Goal: Task Accomplishment & Management: Complete application form

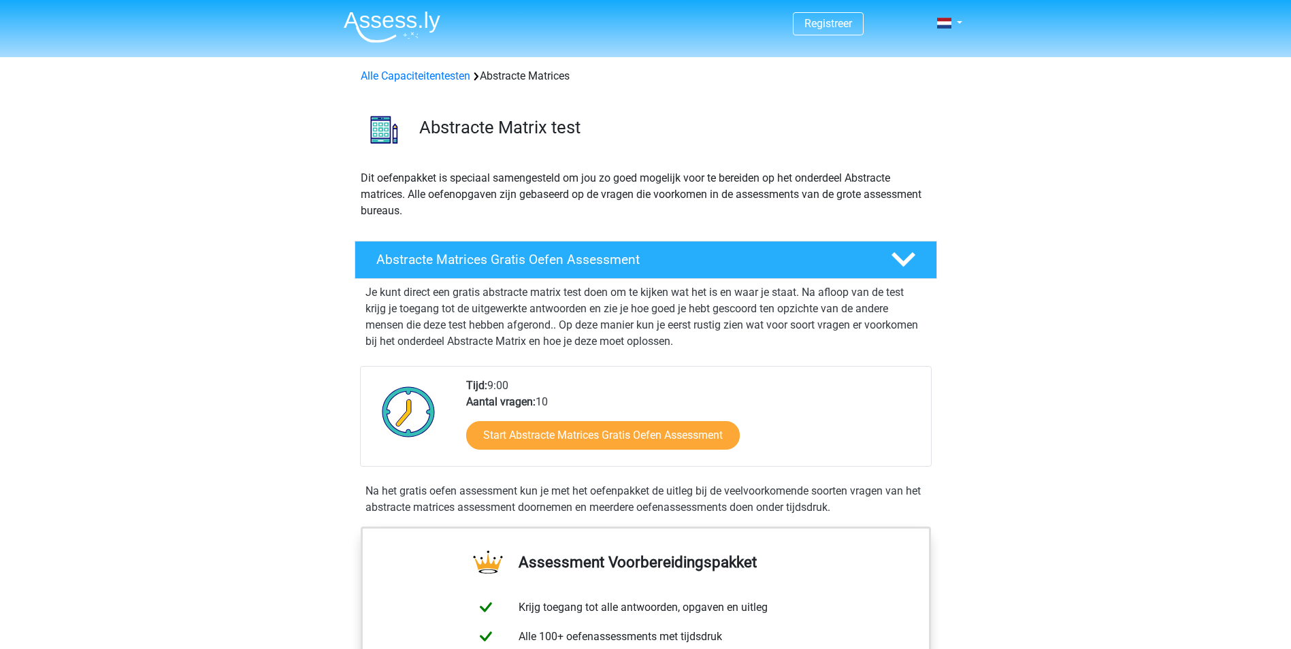
scroll to position [204, 0]
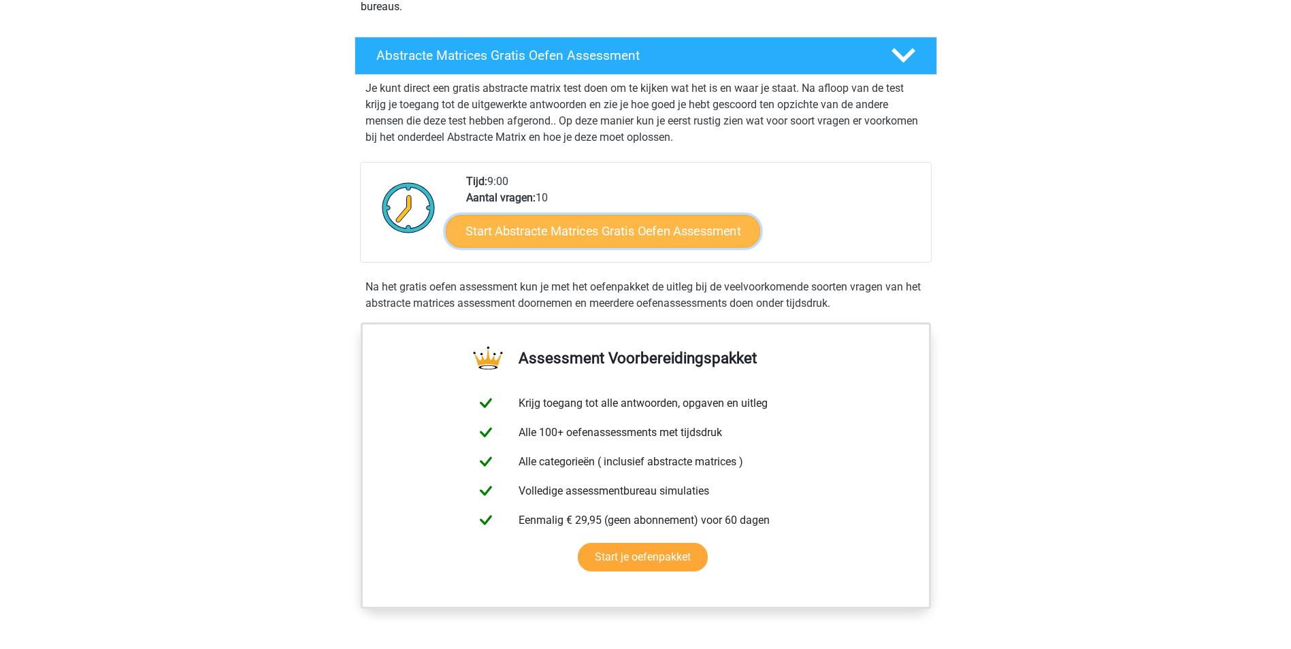
click at [622, 238] on link "Start Abstracte Matrices Gratis Oefen Assessment" at bounding box center [603, 230] width 314 height 33
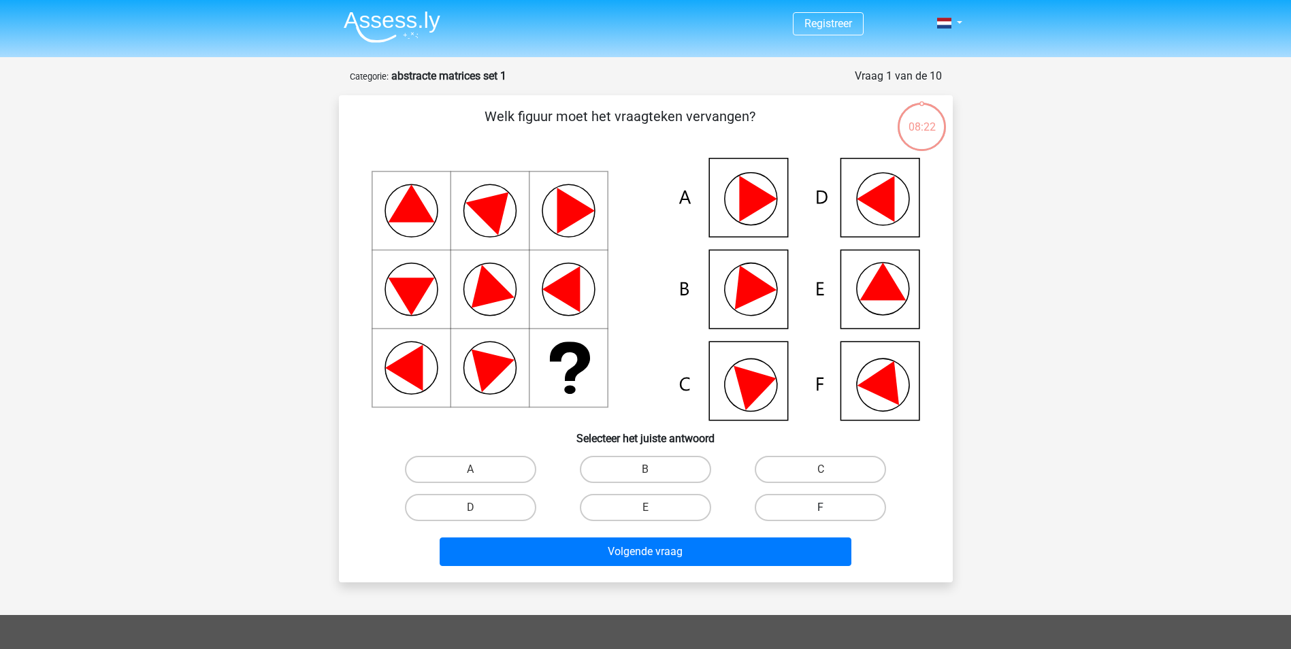
click at [801, 507] on label "F" at bounding box center [820, 507] width 131 height 27
click at [821, 508] on input "F" at bounding box center [825, 512] width 9 height 9
radio input "true"
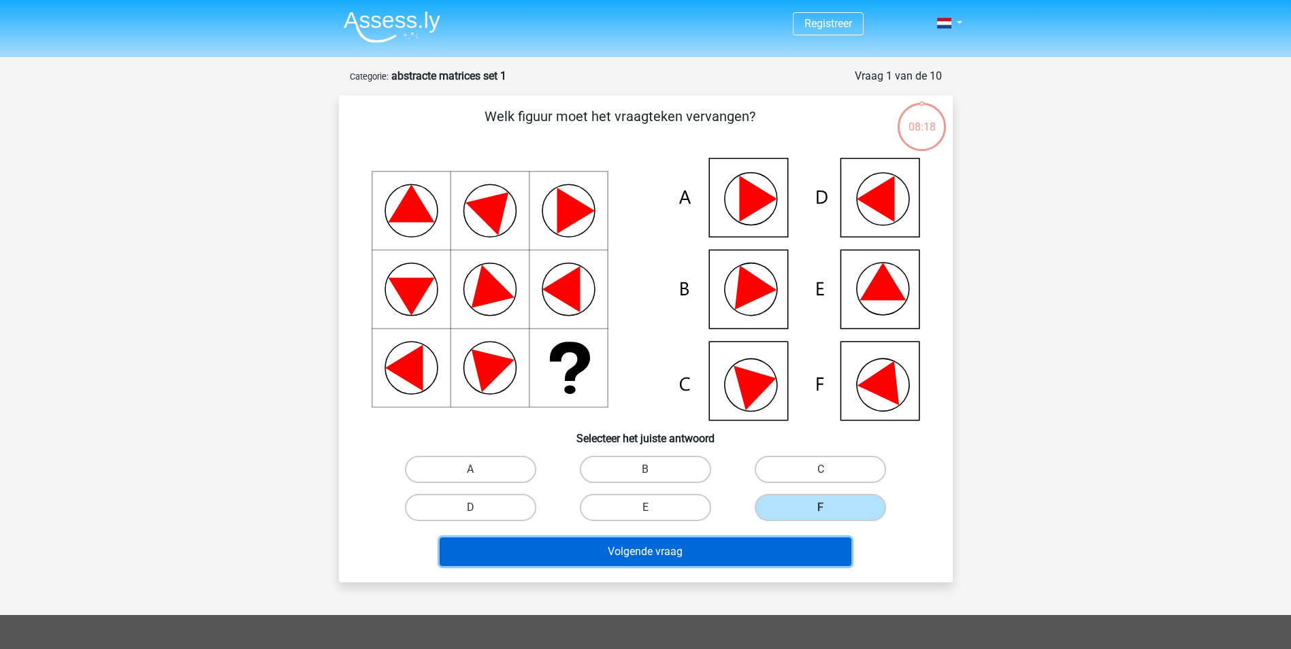
click at [659, 545] on button "Volgende vraag" at bounding box center [646, 552] width 412 height 29
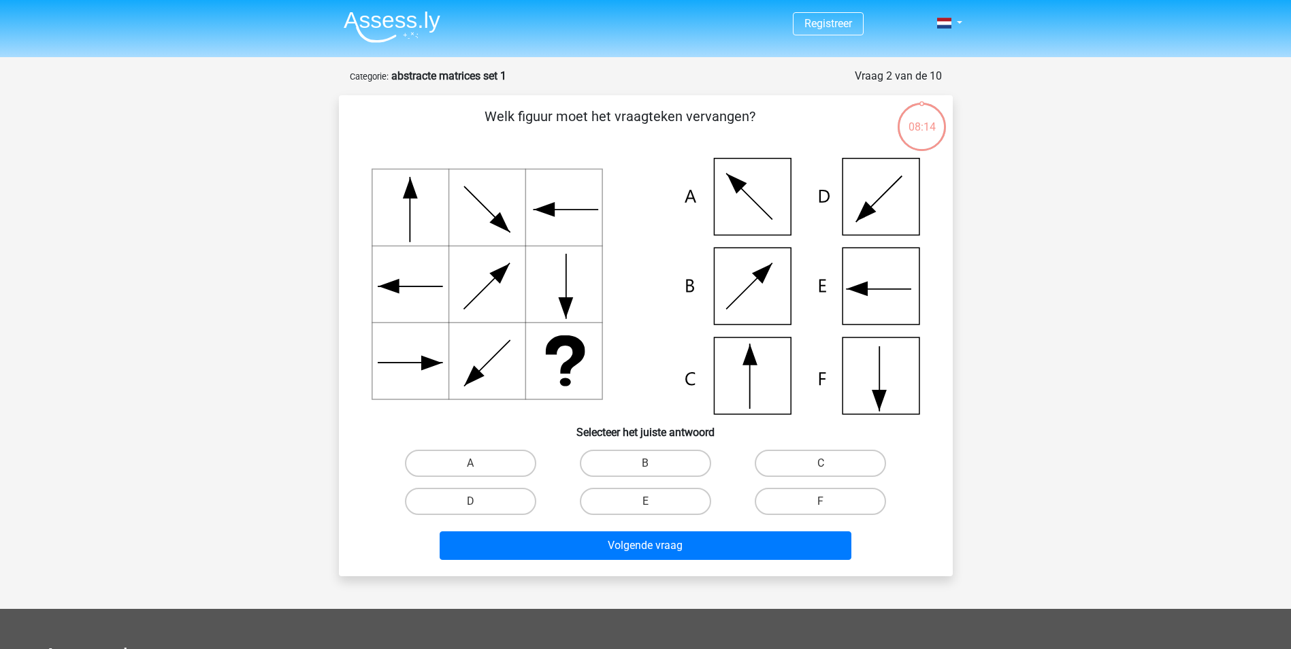
scroll to position [68, 0]
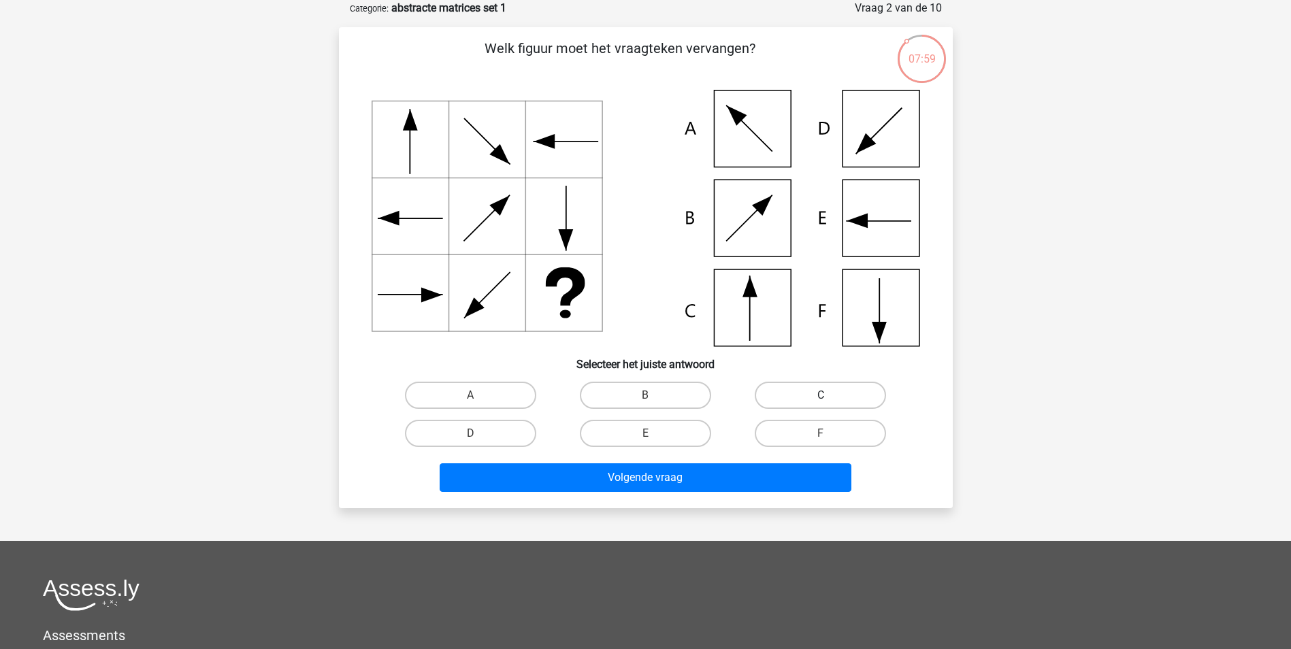
click at [826, 386] on label "C" at bounding box center [820, 395] width 131 height 27
click at [826, 395] on input "C" at bounding box center [825, 399] width 9 height 9
radio input "true"
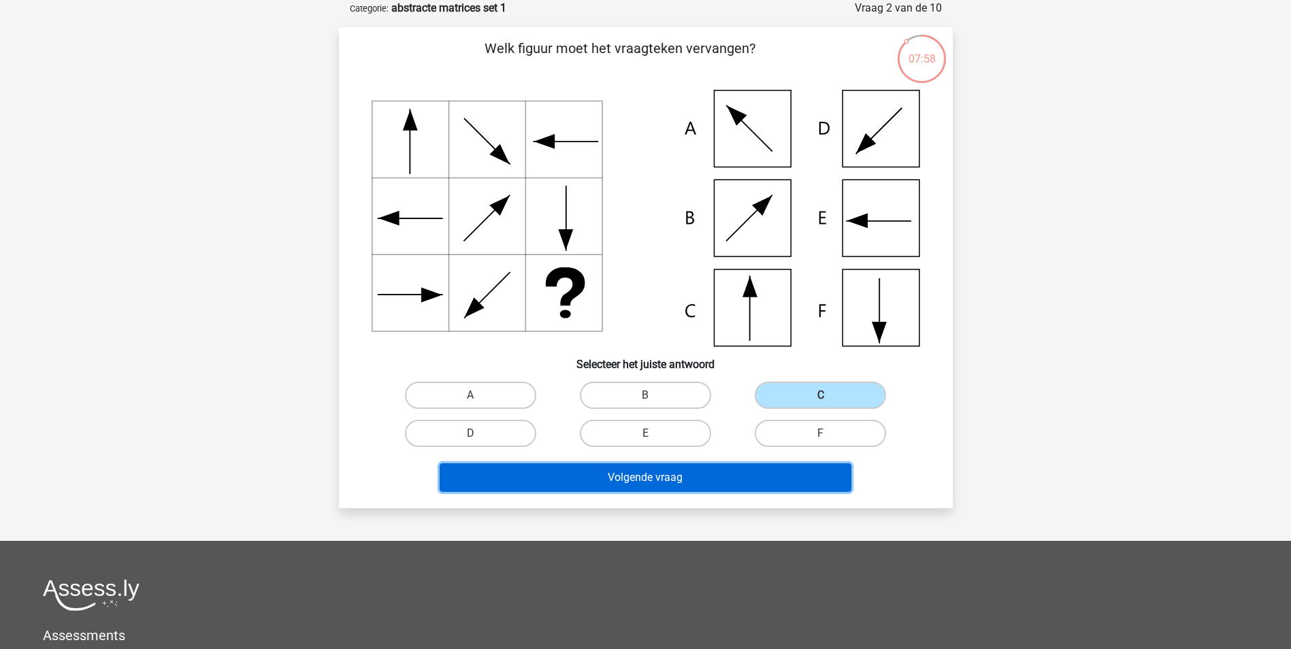
click at [736, 482] on button "Volgende vraag" at bounding box center [646, 478] width 412 height 29
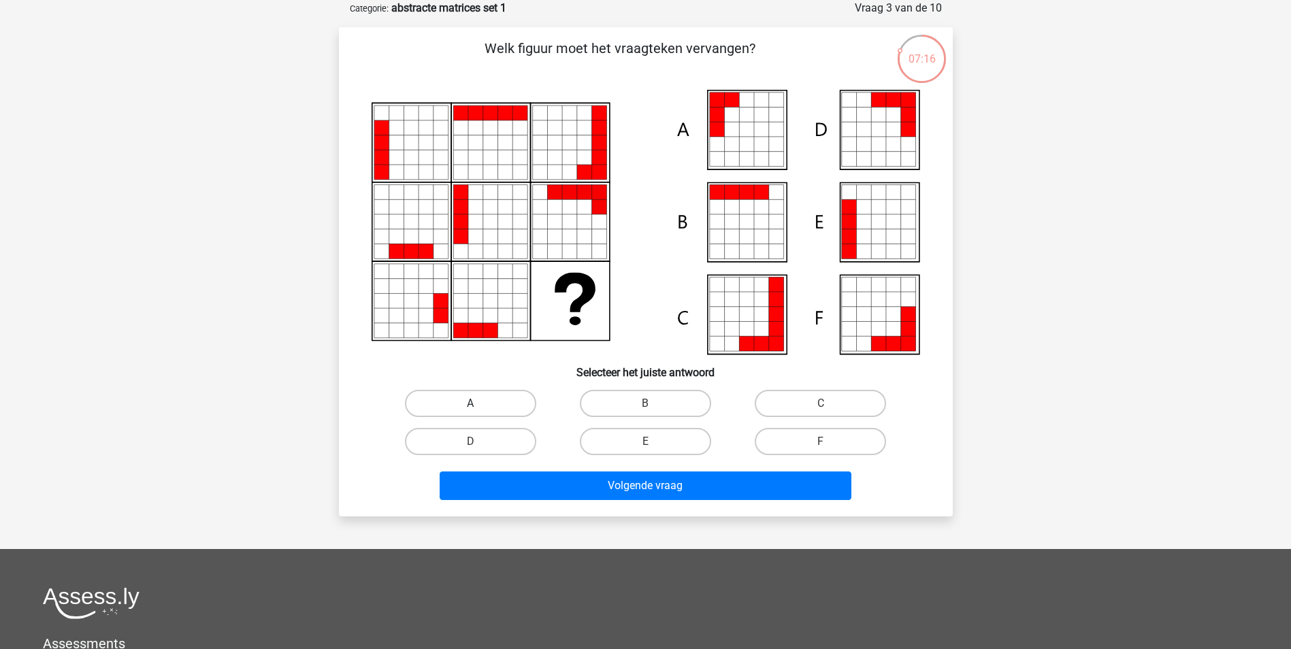
click at [521, 406] on label "A" at bounding box center [470, 403] width 131 height 27
click at [479, 406] on input "A" at bounding box center [474, 408] width 9 height 9
radio input "true"
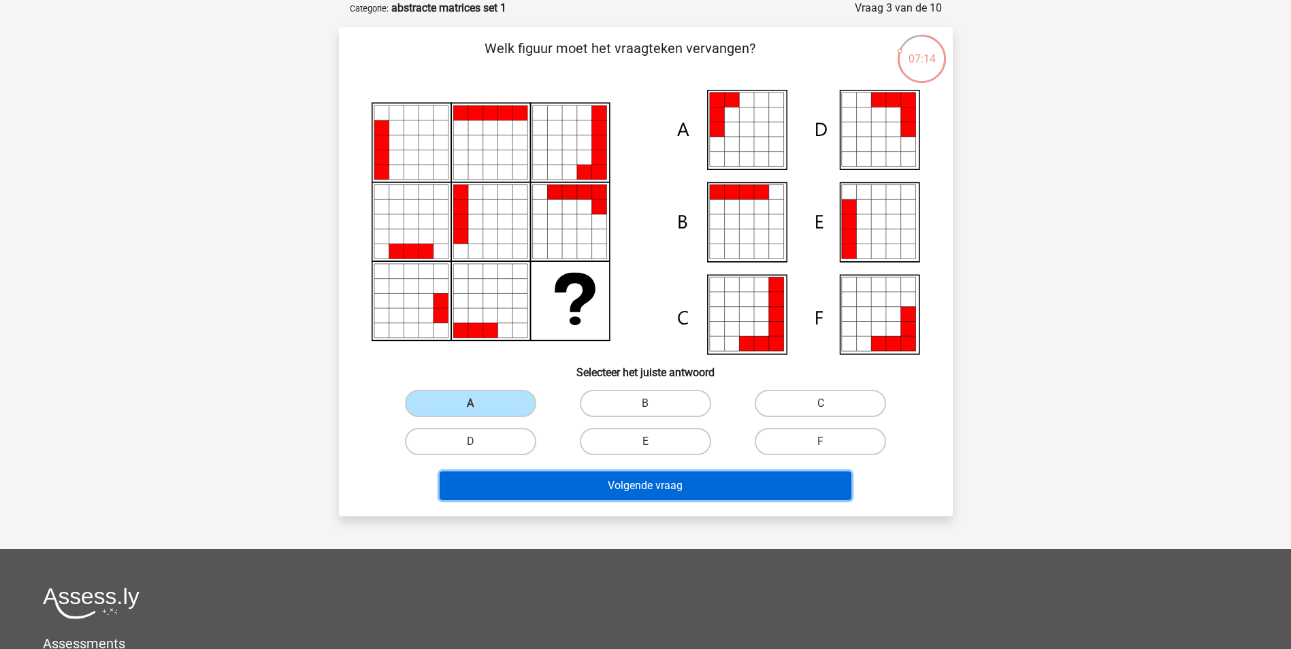
click at [567, 479] on button "Volgende vraag" at bounding box center [646, 486] width 412 height 29
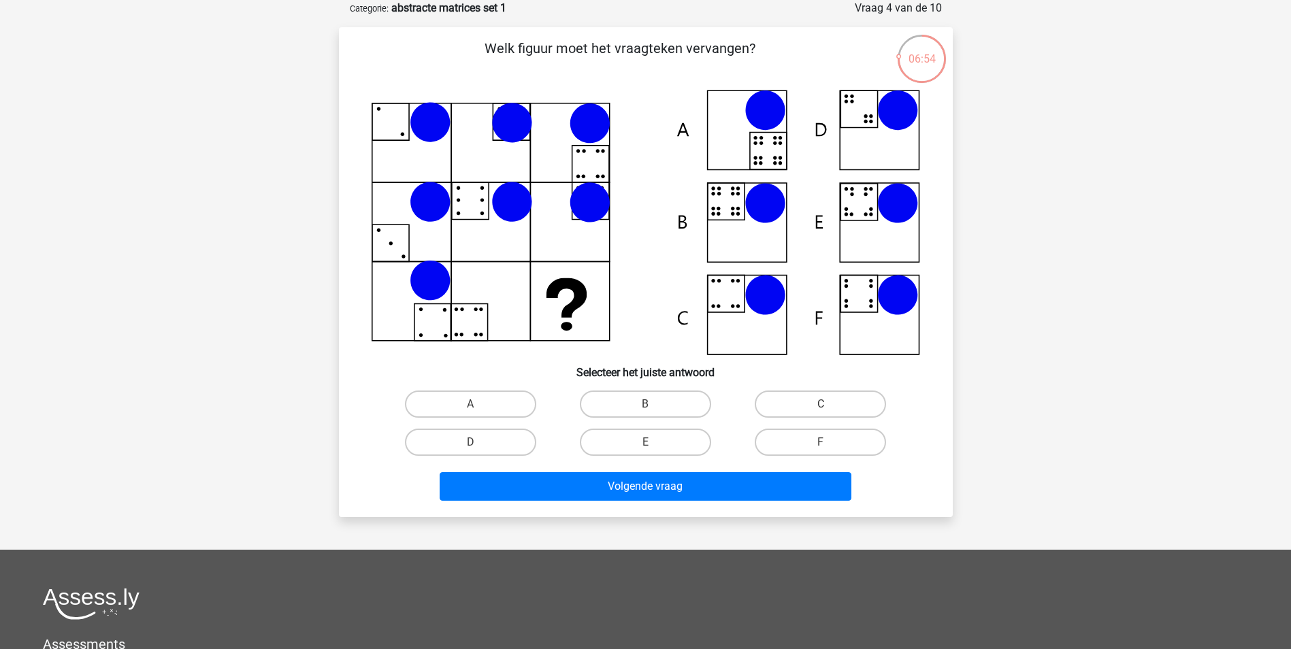
scroll to position [0, 0]
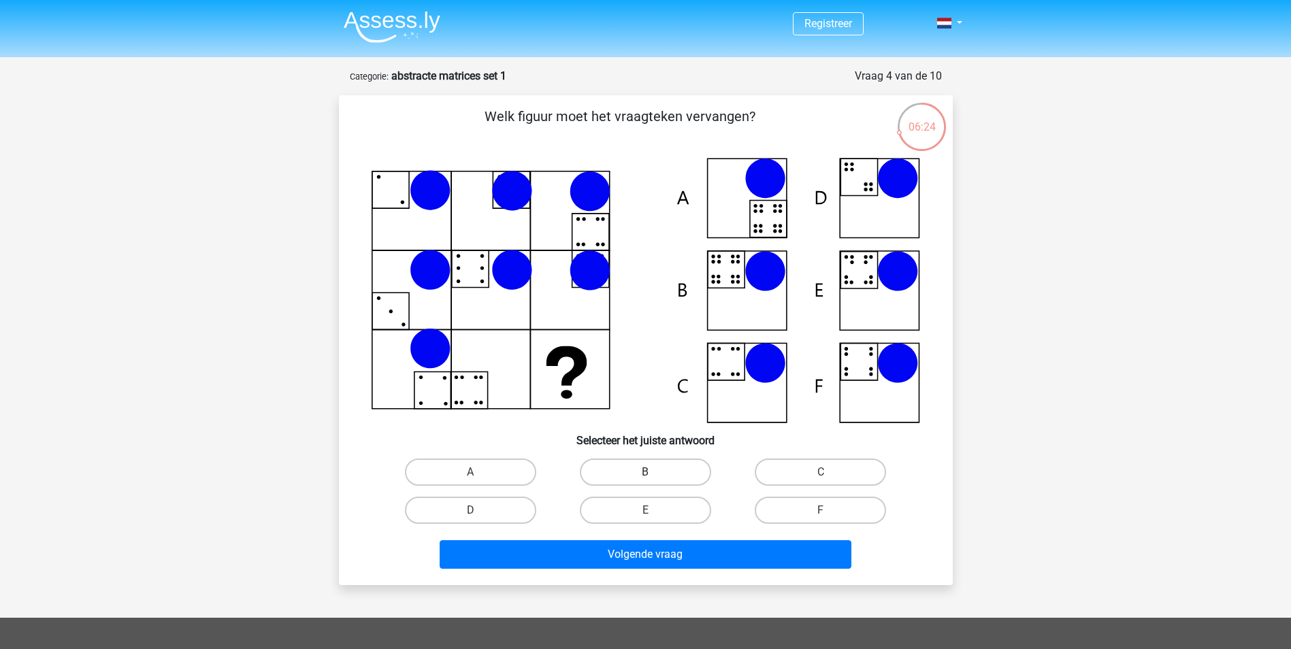
click at [617, 466] on label "B" at bounding box center [645, 472] width 131 height 27
click at [645, 472] on input "B" at bounding box center [649, 476] width 9 height 9
radio input "true"
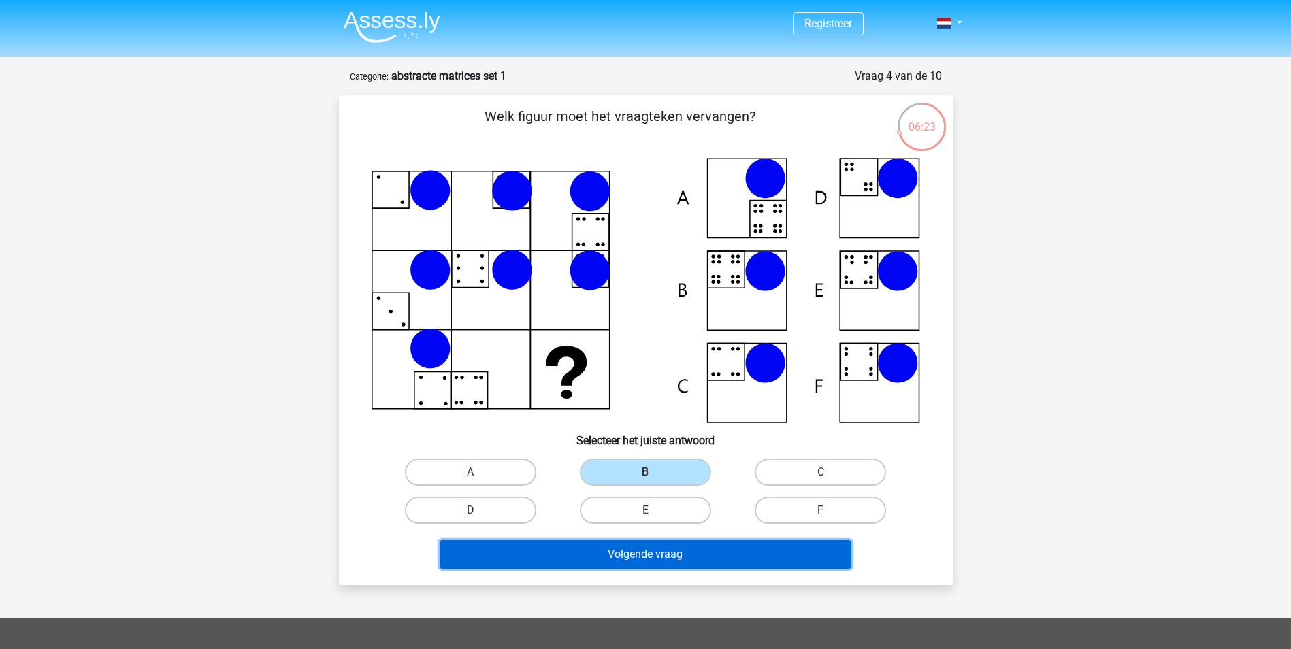
click at [651, 562] on button "Volgende vraag" at bounding box center [646, 554] width 412 height 29
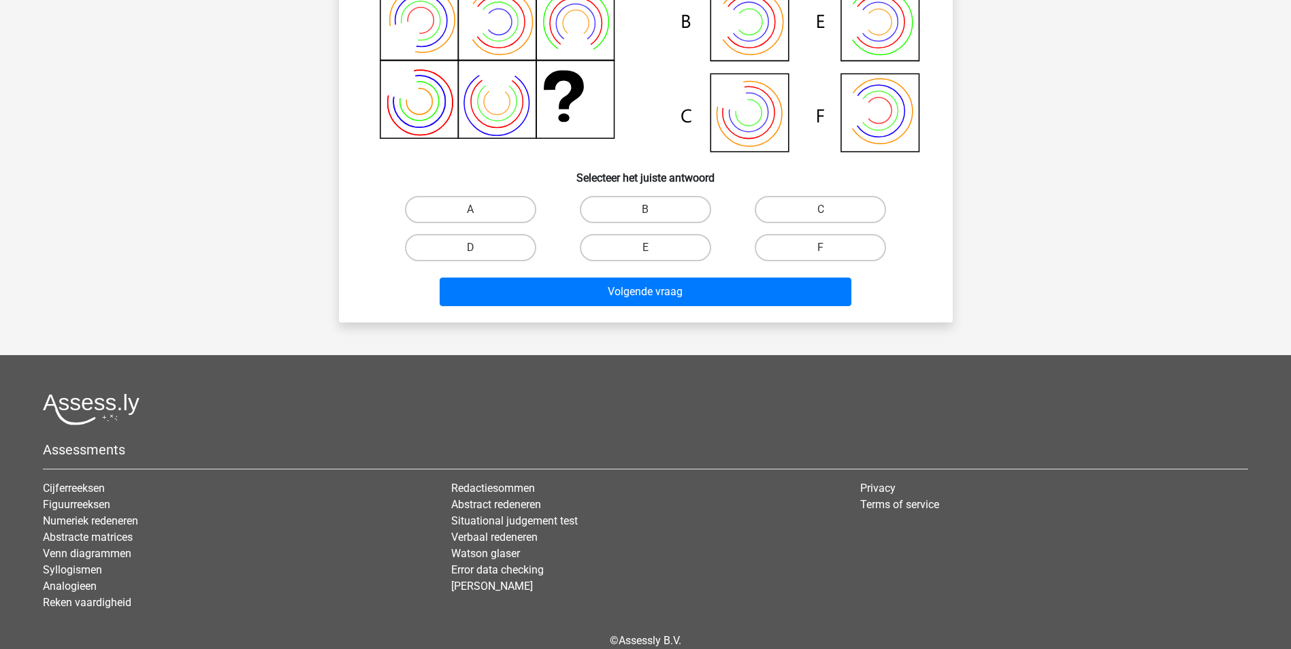
scroll to position [68, 0]
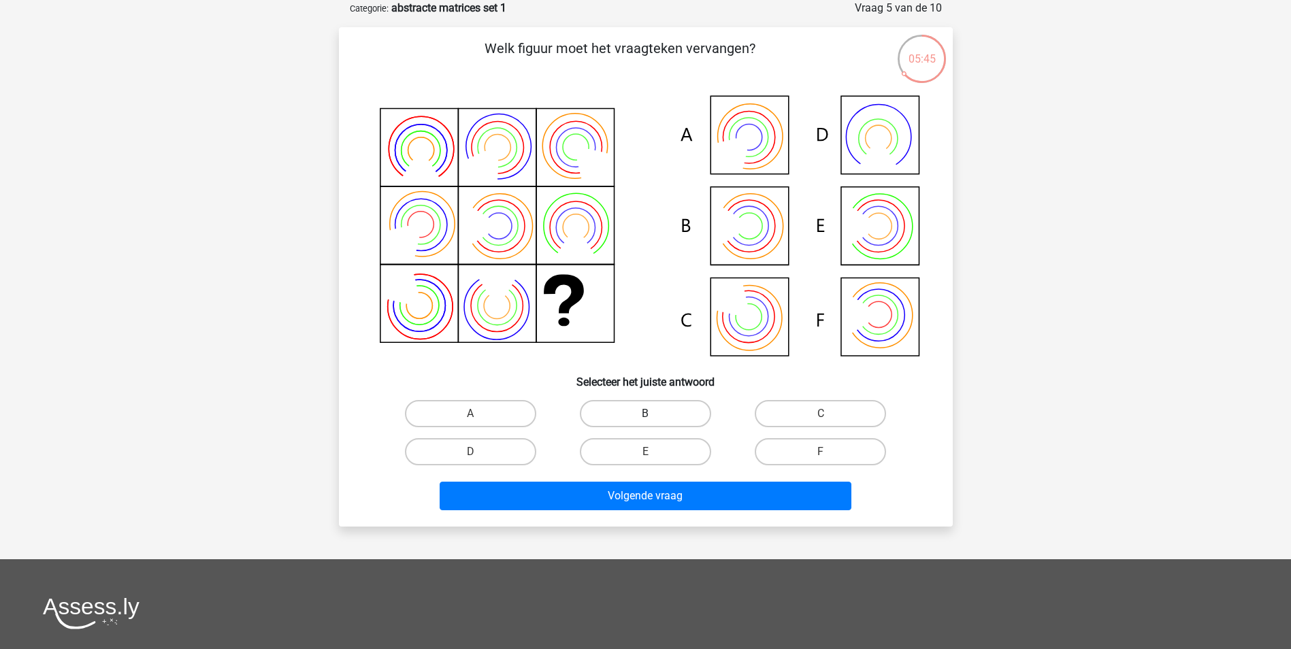
click at [681, 416] on label "B" at bounding box center [645, 413] width 131 height 27
click at [654, 416] on input "B" at bounding box center [649, 418] width 9 height 9
radio input "true"
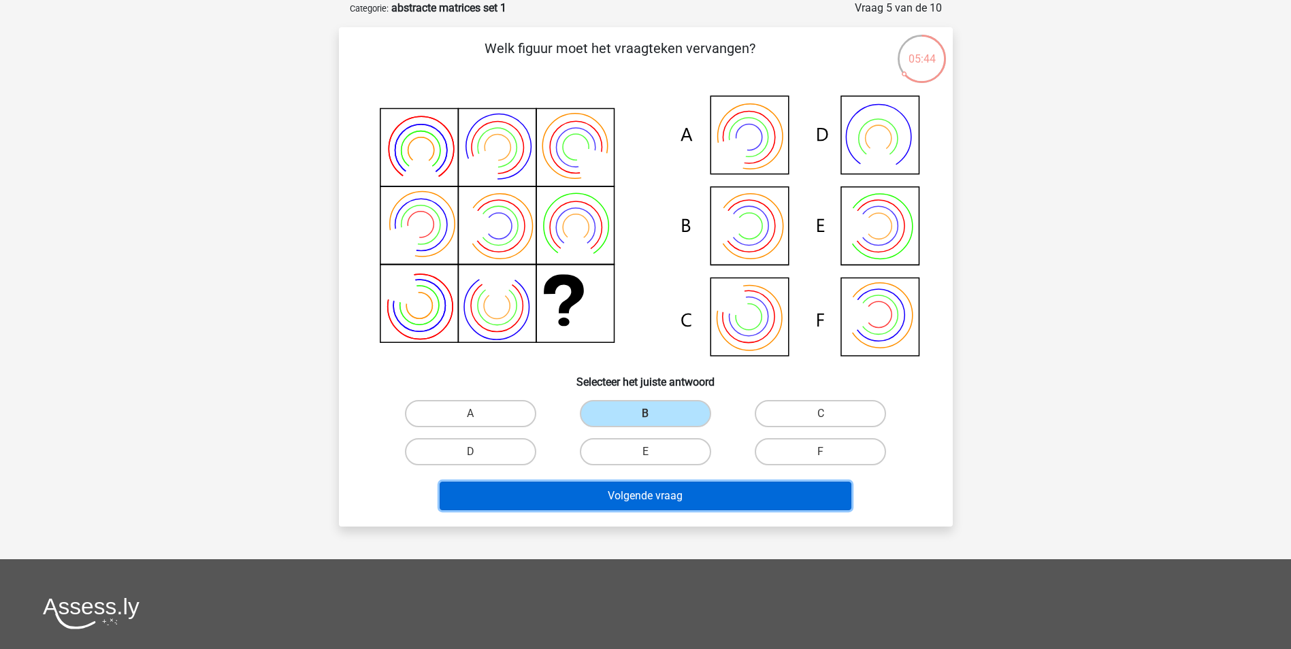
click at [677, 500] on button "Volgende vraag" at bounding box center [646, 496] width 412 height 29
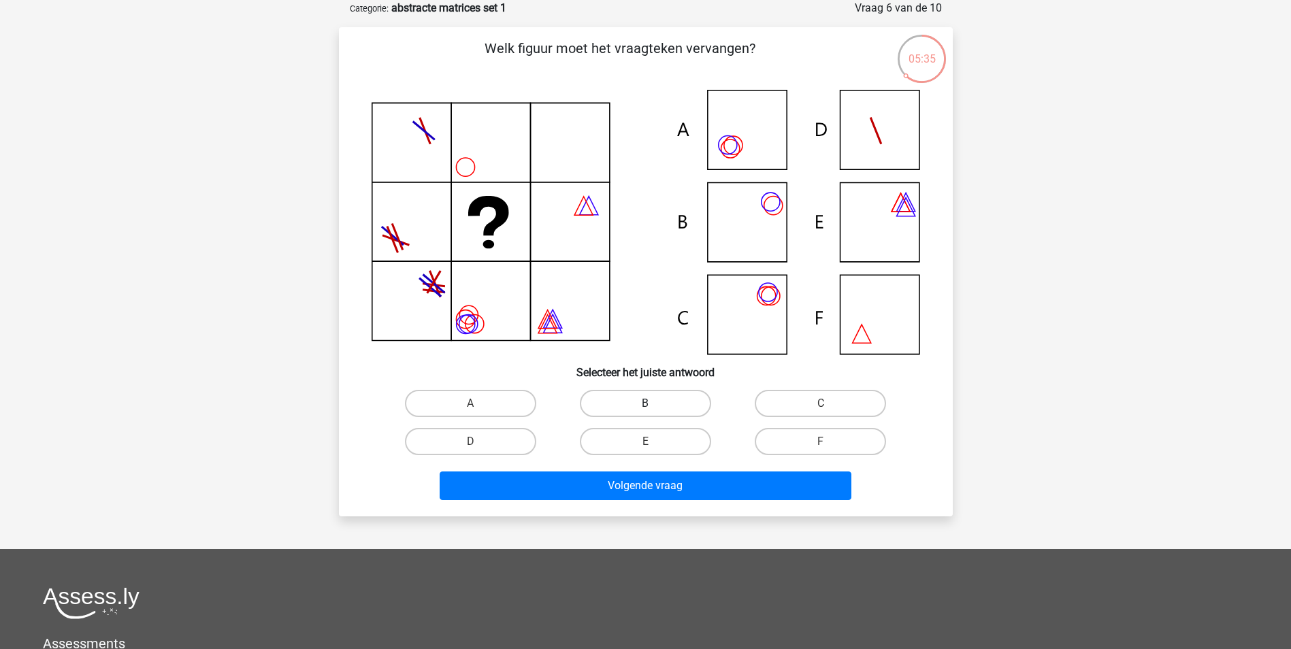
click at [634, 394] on label "B" at bounding box center [645, 403] width 131 height 27
click at [645, 404] on input "B" at bounding box center [649, 408] width 9 height 9
radio input "true"
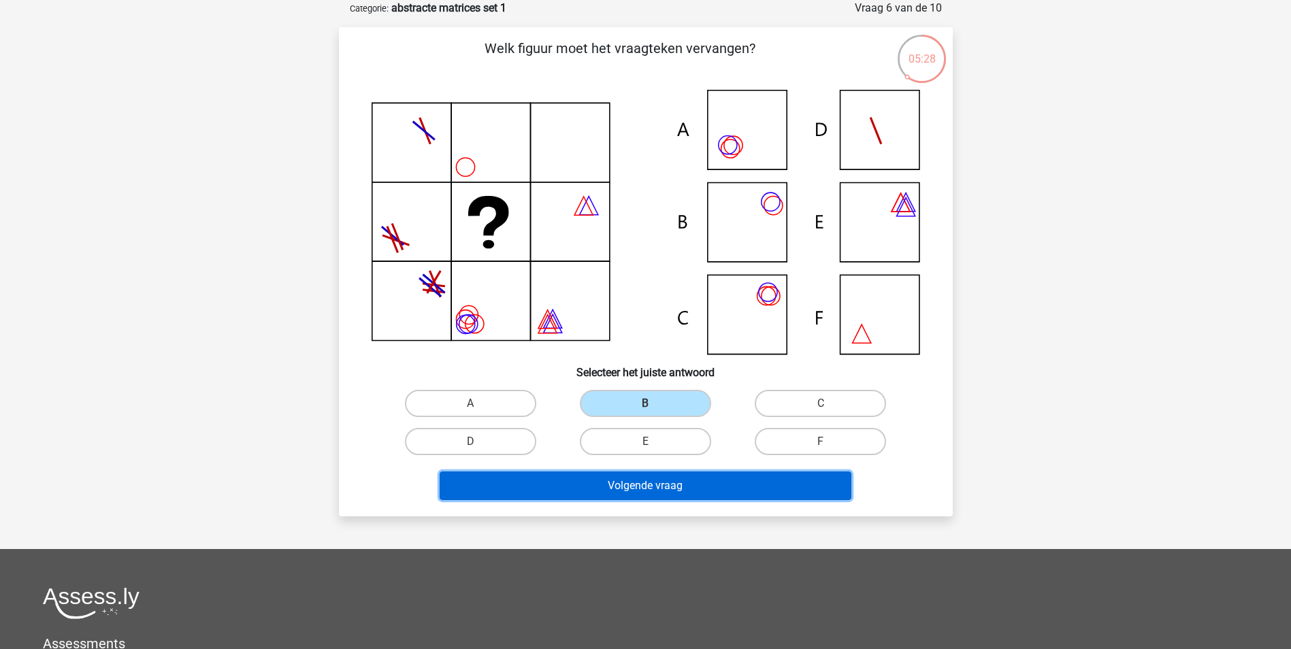
click at [588, 489] on button "Volgende vraag" at bounding box center [646, 486] width 412 height 29
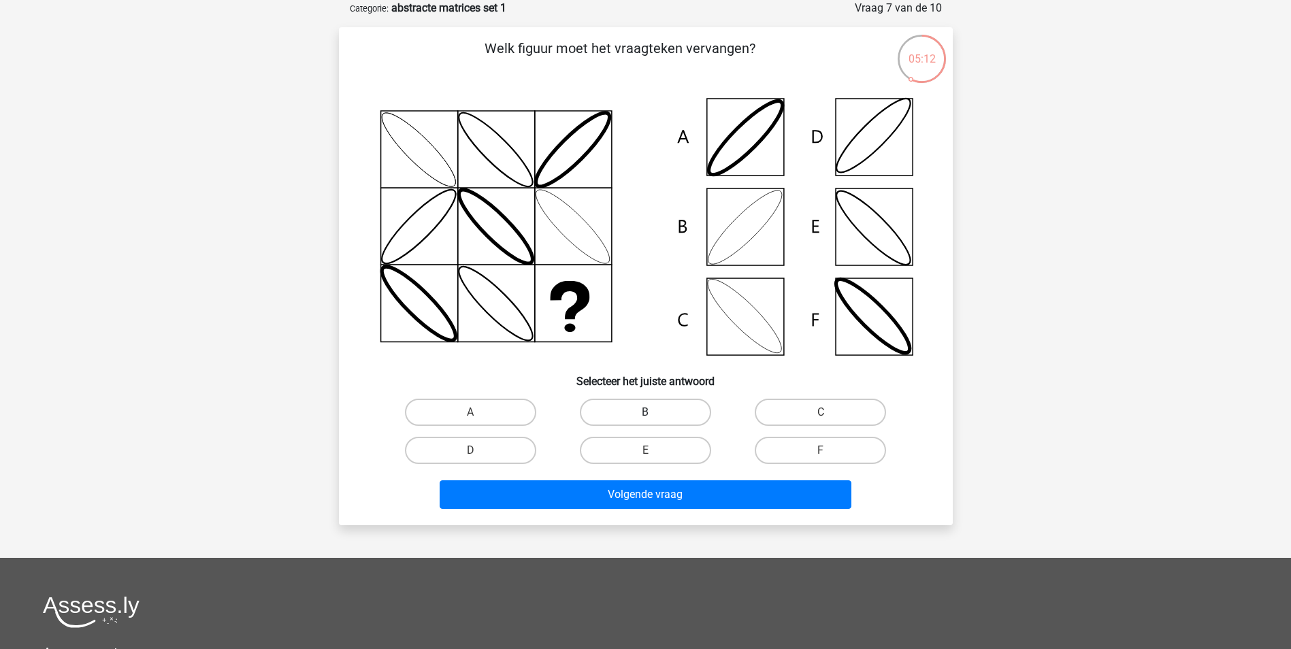
click at [668, 402] on label "B" at bounding box center [645, 412] width 131 height 27
click at [654, 413] on input "B" at bounding box center [649, 417] width 9 height 9
radio input "true"
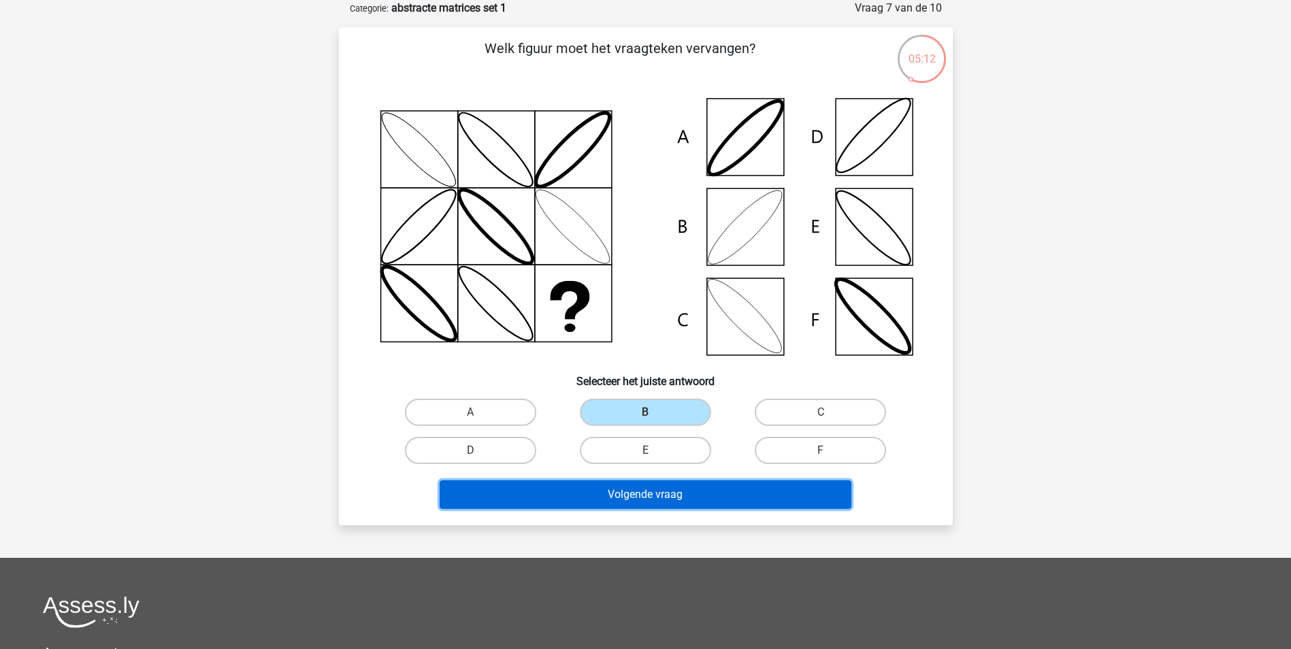
click at [653, 505] on button "Volgende vraag" at bounding box center [646, 495] width 412 height 29
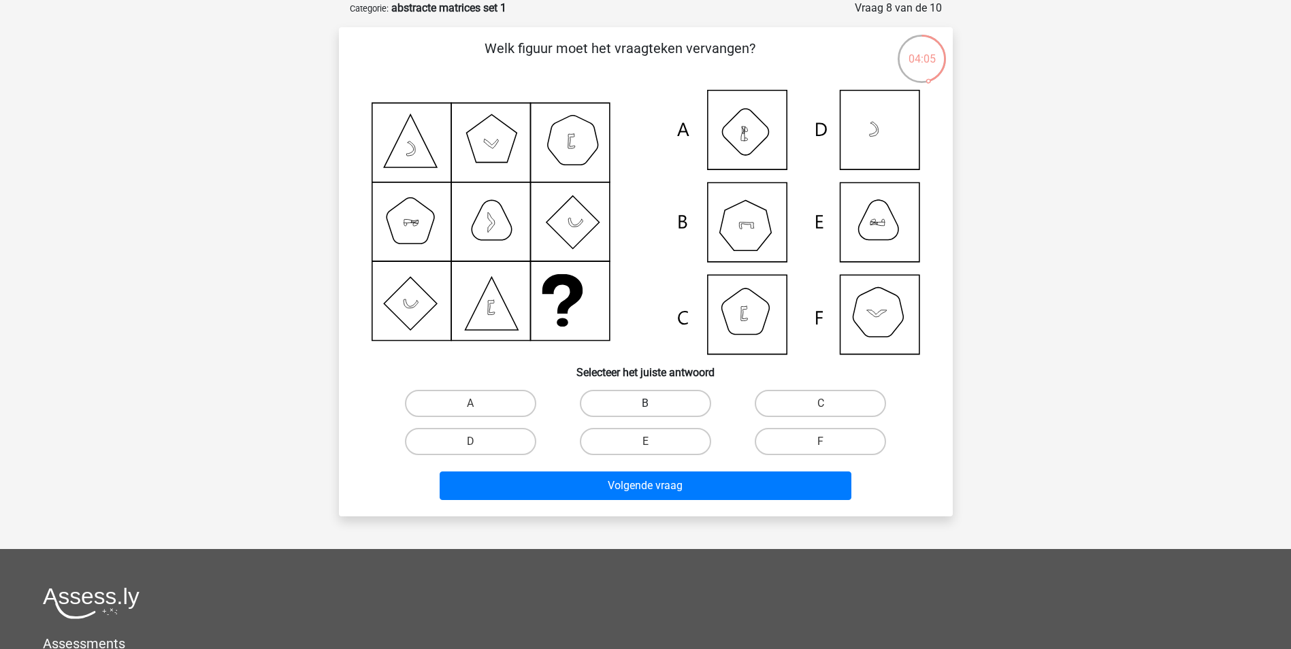
click at [660, 410] on label "B" at bounding box center [645, 403] width 131 height 27
click at [654, 410] on input "B" at bounding box center [649, 408] width 9 height 9
radio input "true"
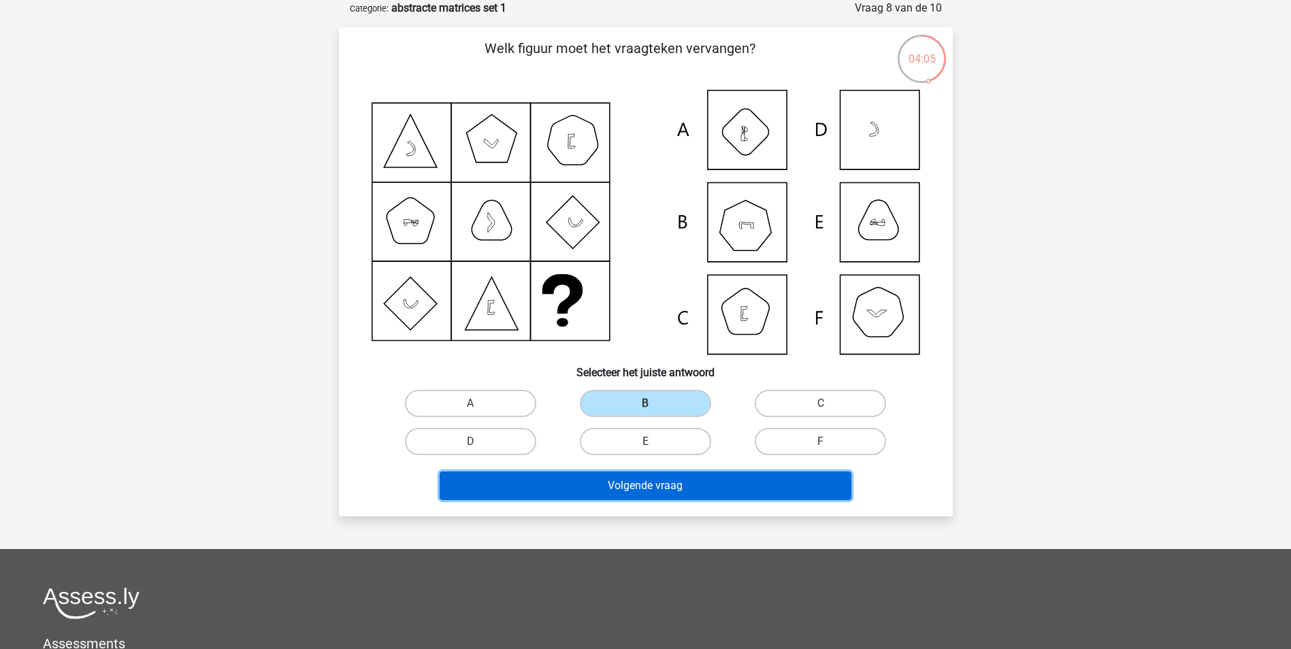
click at [682, 486] on button "Volgende vraag" at bounding box center [646, 486] width 412 height 29
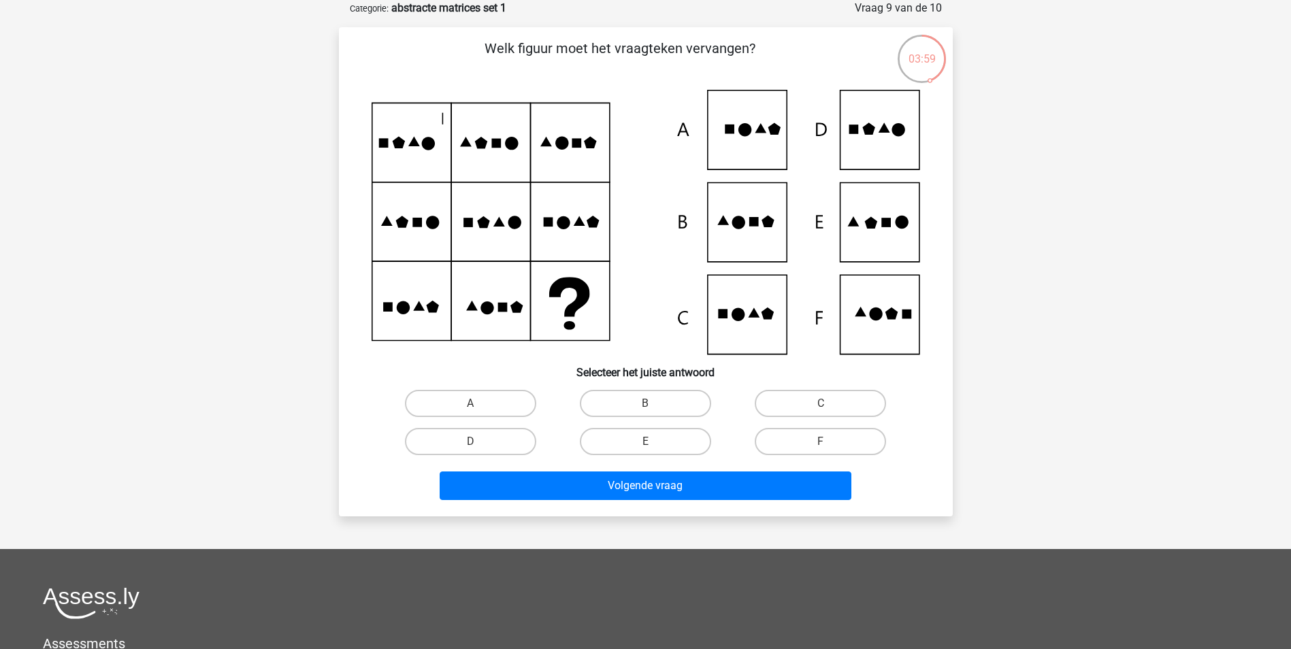
click at [743, 238] on icon at bounding box center [646, 222] width 549 height 265
click at [641, 439] on label "E" at bounding box center [645, 441] width 131 height 27
click at [645, 442] on input "E" at bounding box center [649, 446] width 9 height 9
radio input "true"
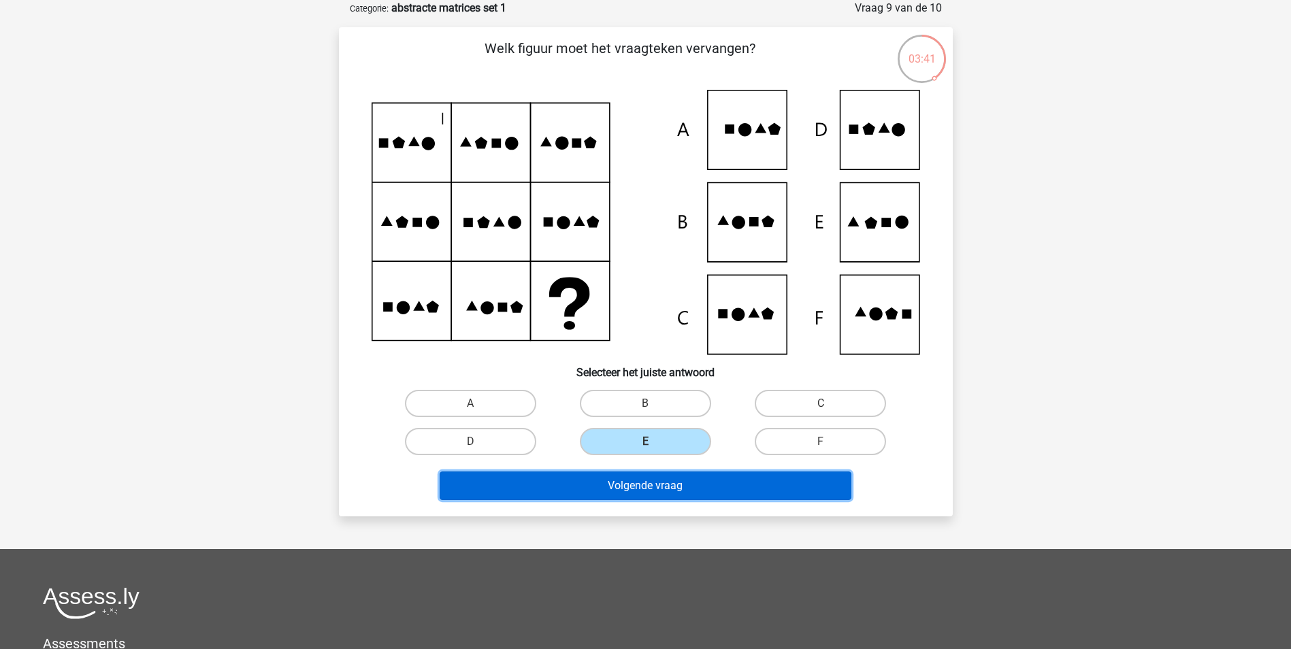
click at [653, 486] on button "Volgende vraag" at bounding box center [646, 486] width 412 height 29
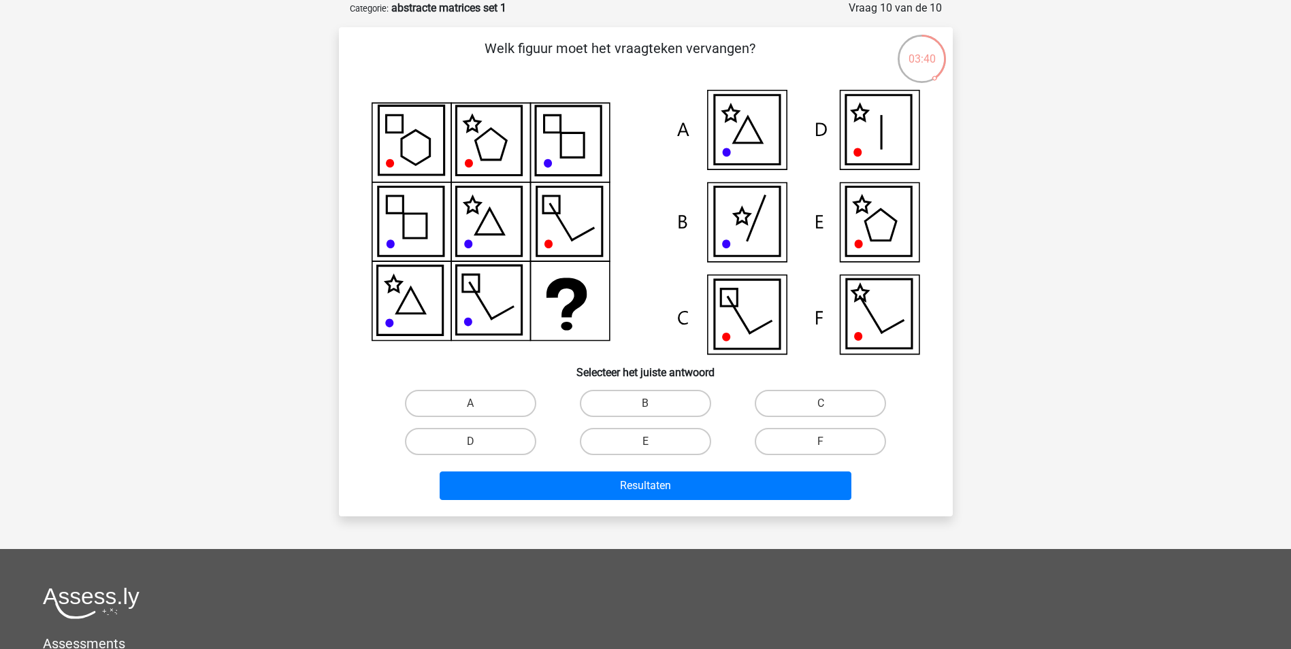
scroll to position [0, 0]
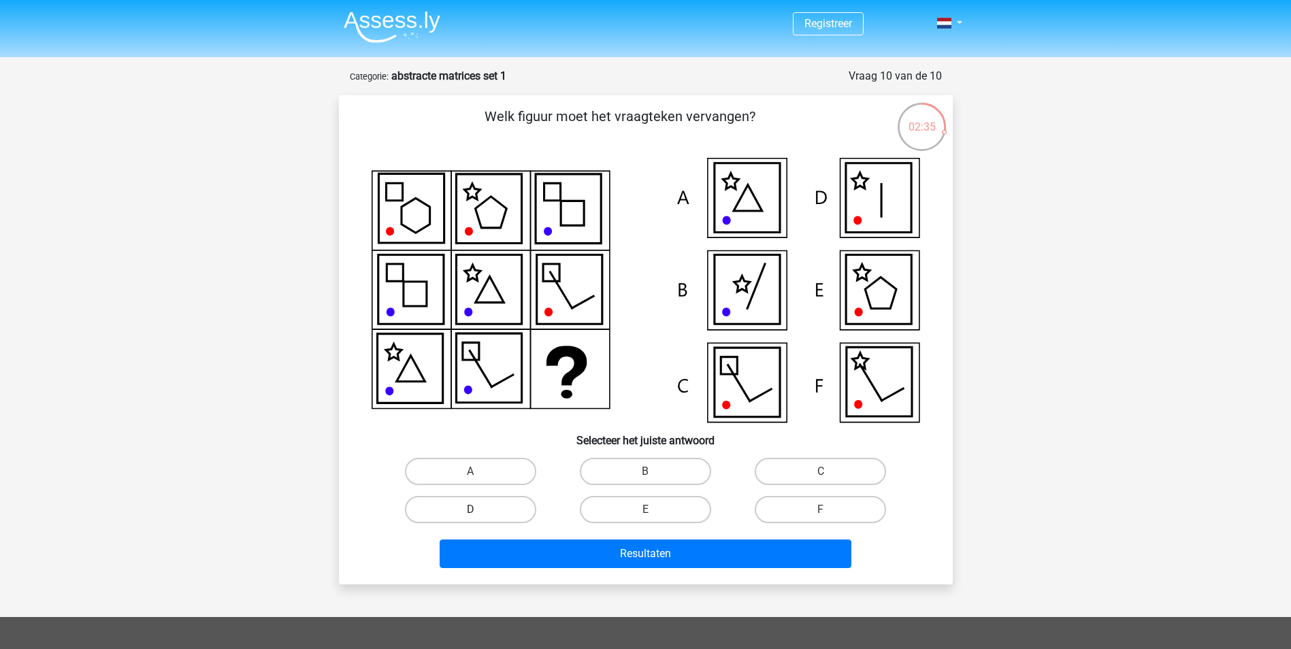
click at [489, 508] on label "D" at bounding box center [470, 509] width 131 height 27
click at [479, 510] on input "D" at bounding box center [474, 514] width 9 height 9
radio input "true"
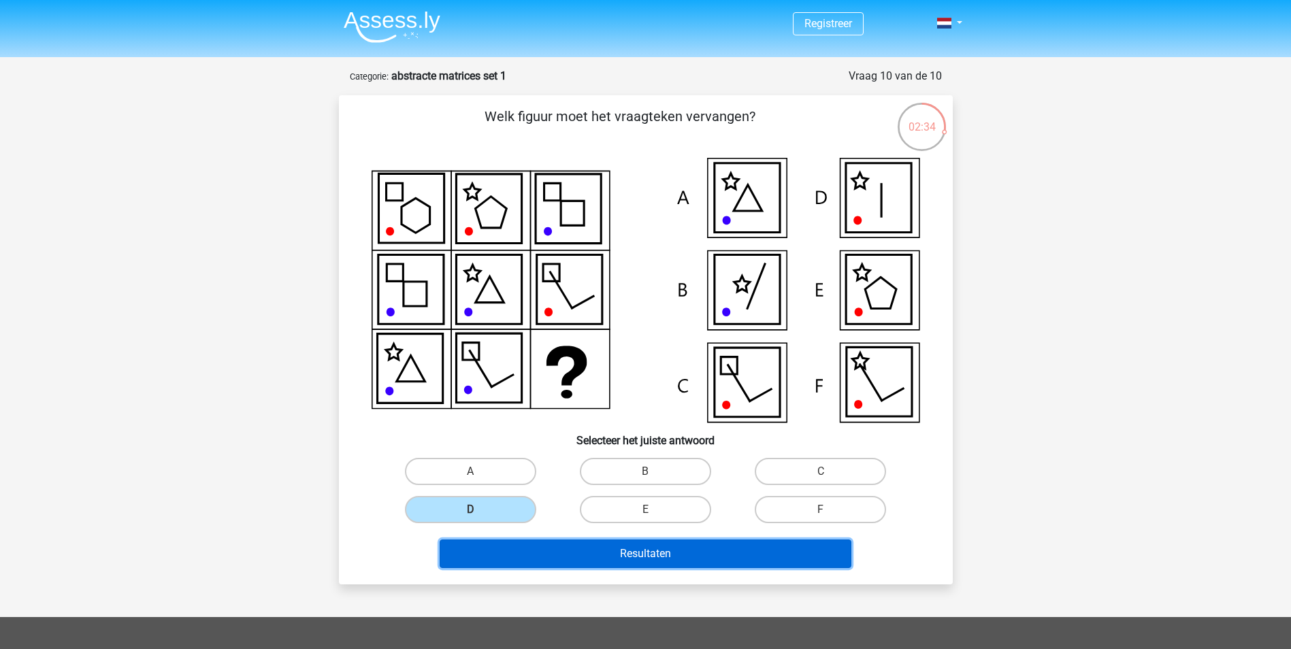
click at [696, 553] on button "Resultaten" at bounding box center [646, 554] width 412 height 29
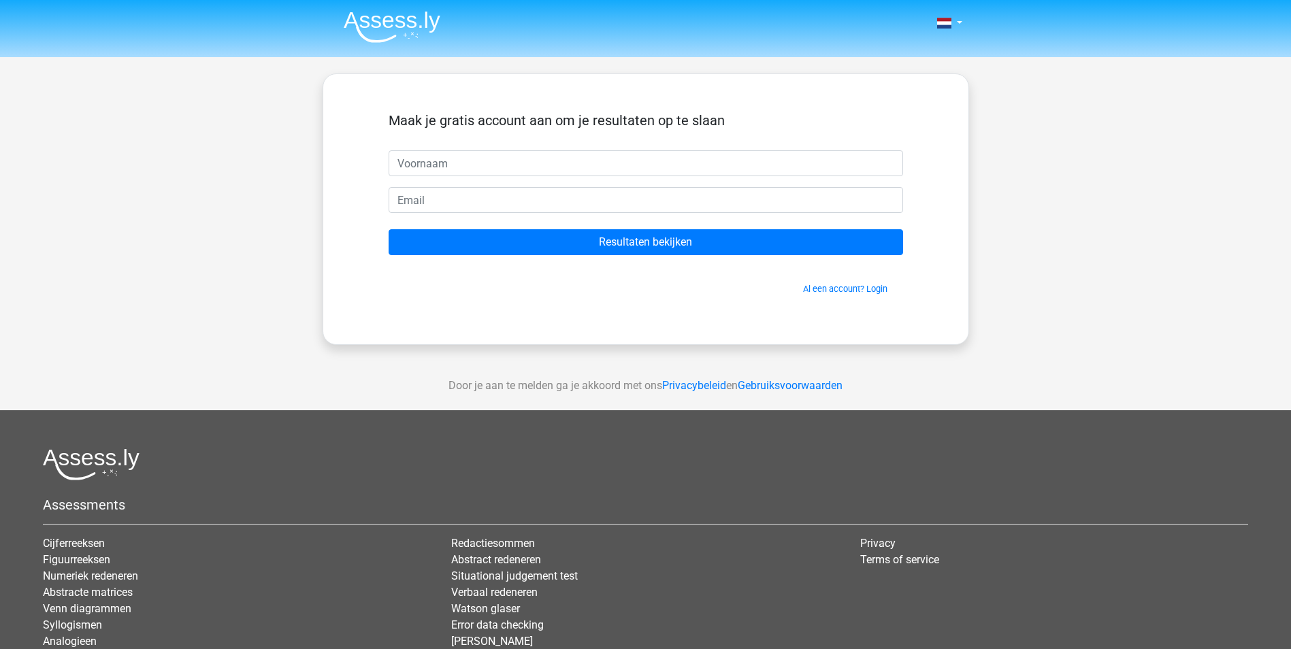
click at [469, 163] on input "text" at bounding box center [646, 163] width 515 height 26
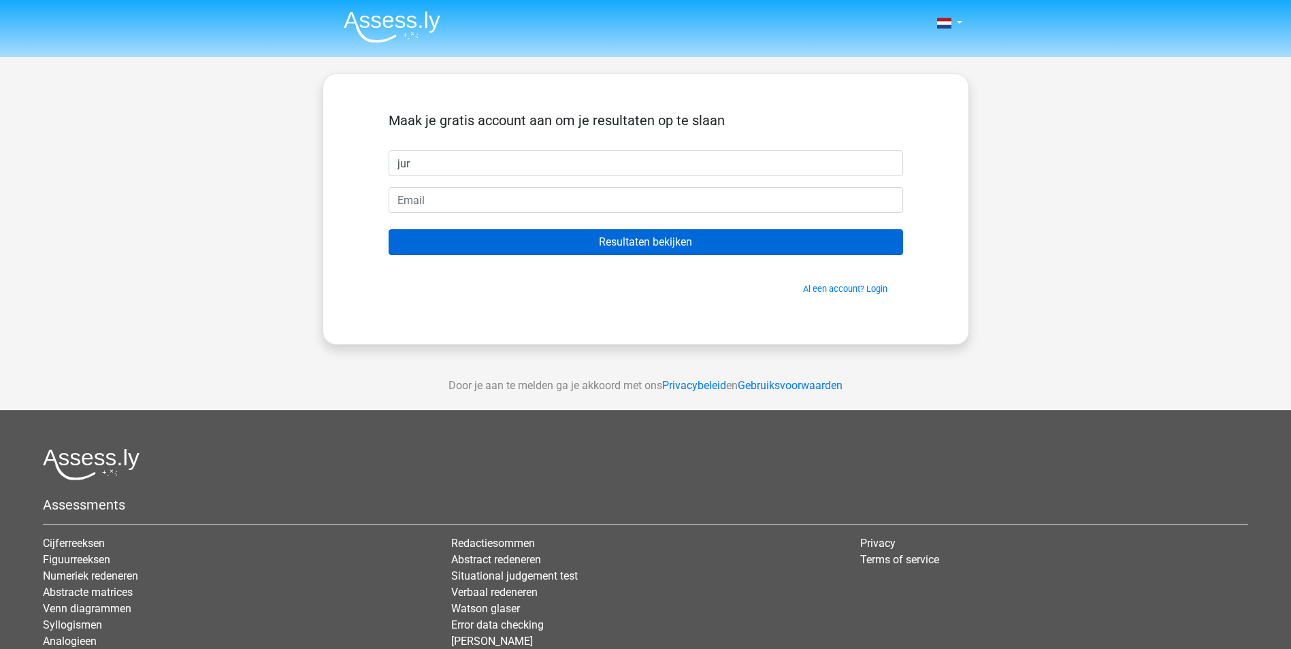
type input "jur"
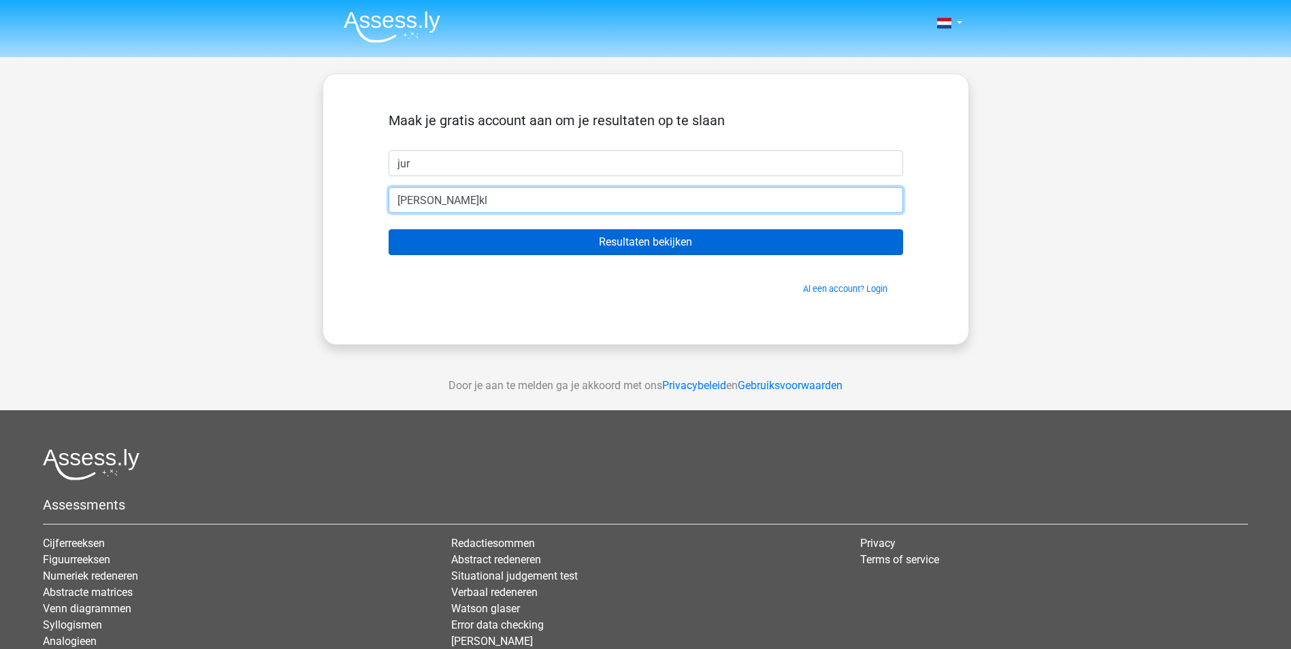
type input "[PERSON_NAME][EMAIL_ADDRESS][PERSON_NAME][DOMAIN_NAME]"
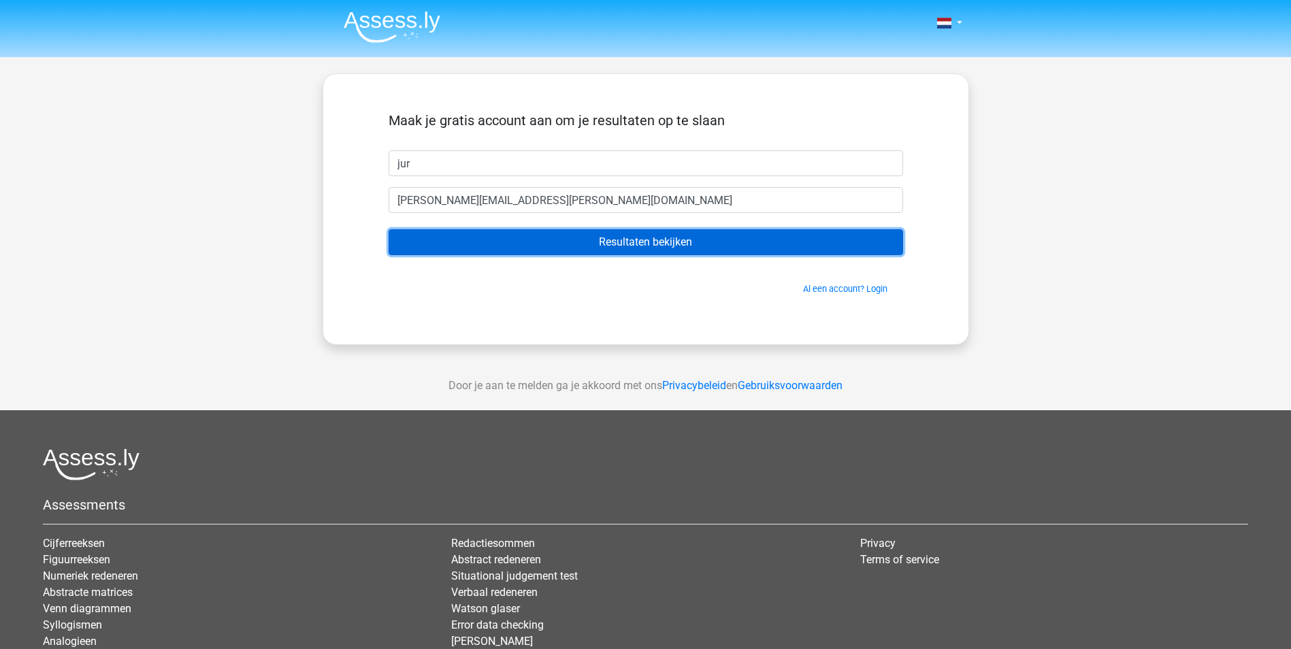
click at [469, 242] on input "Resultaten bekijken" at bounding box center [646, 242] width 515 height 26
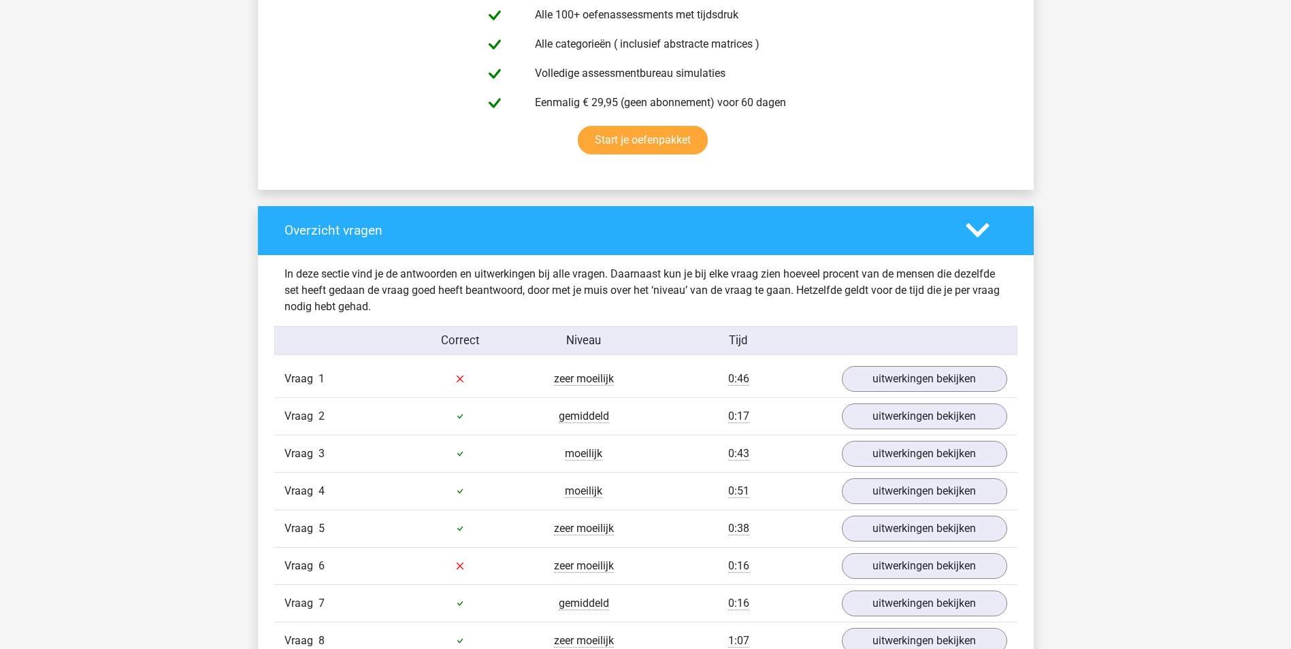
scroll to position [885, 0]
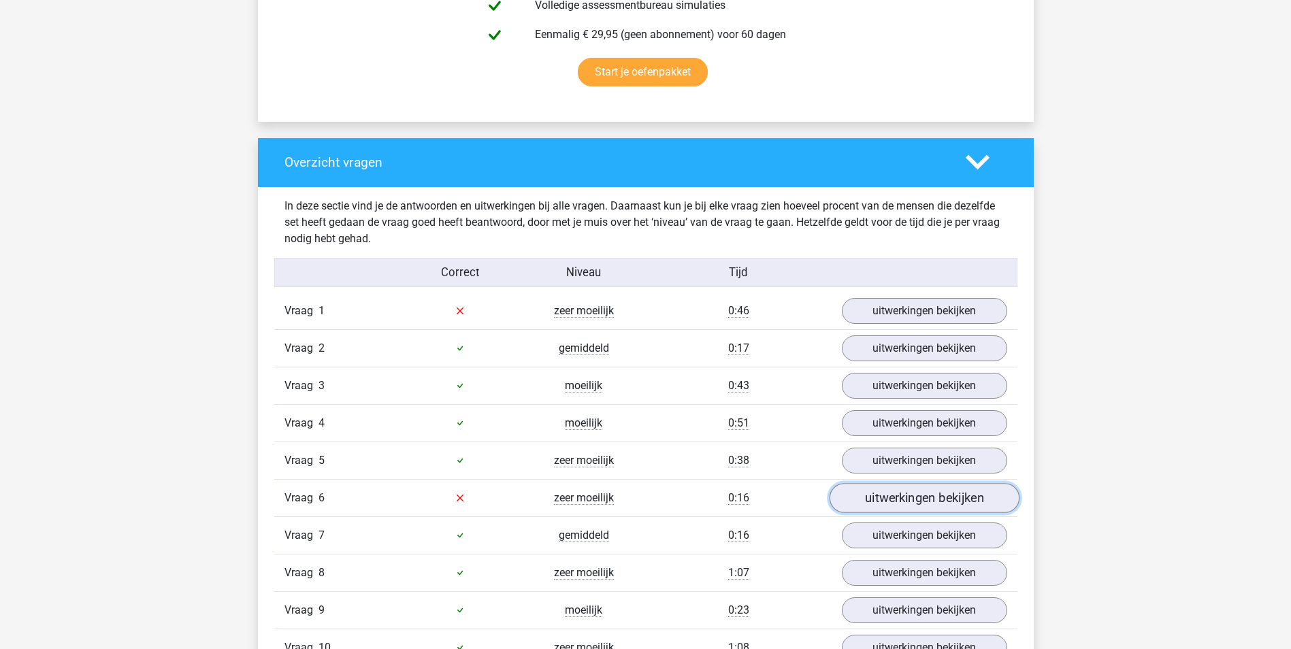
drag, startPoint x: 909, startPoint y: 499, endPoint x: 904, endPoint y: 487, distance: 13.1
click at [909, 499] on link "uitwerkingen bekijken" at bounding box center [924, 498] width 190 height 30
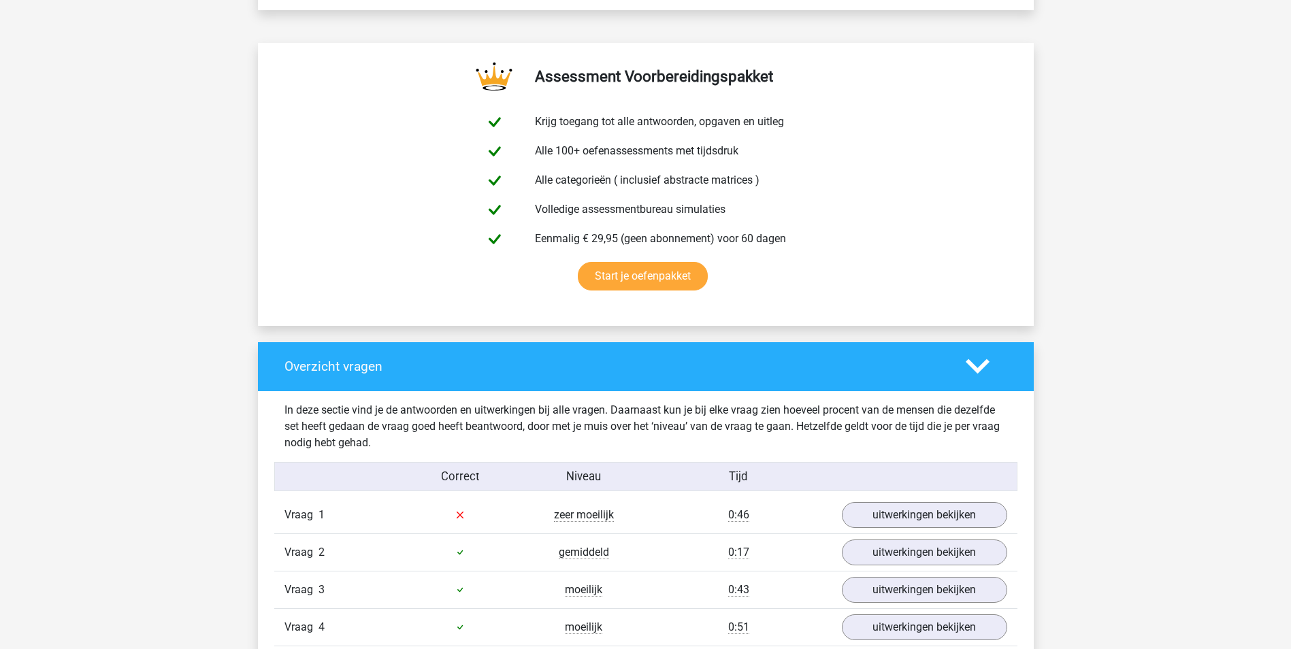
scroll to position [817, 0]
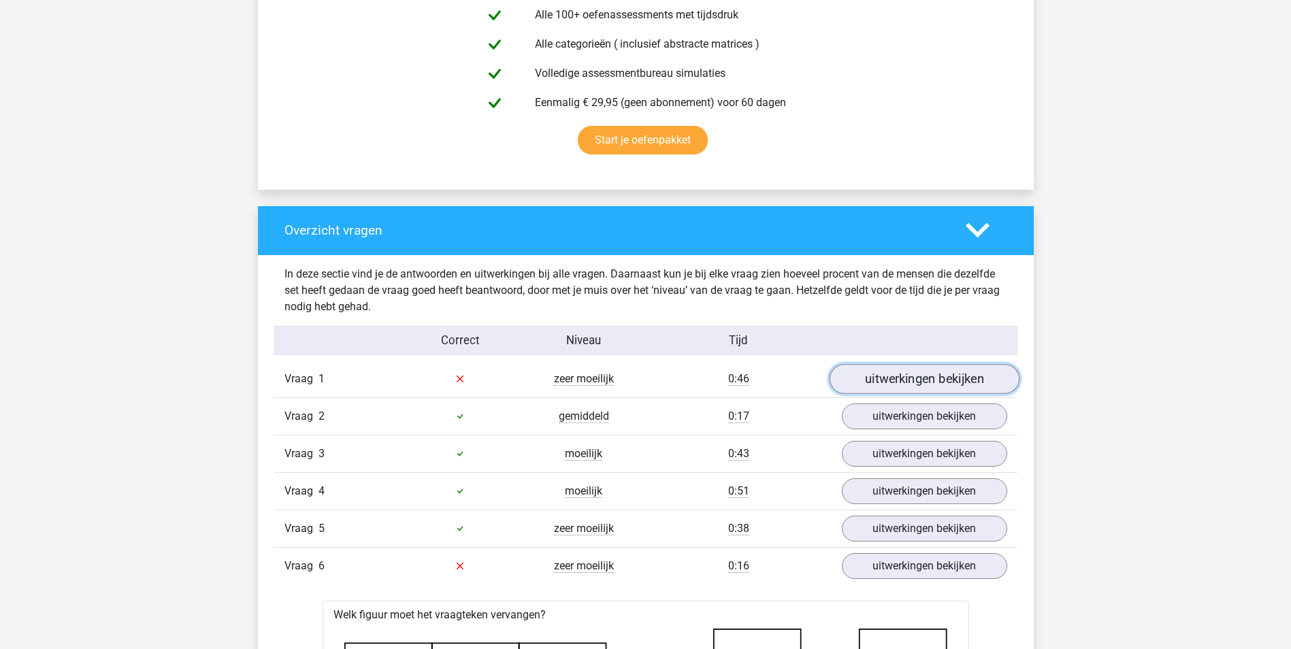
click at [914, 374] on link "uitwerkingen bekijken" at bounding box center [924, 379] width 190 height 30
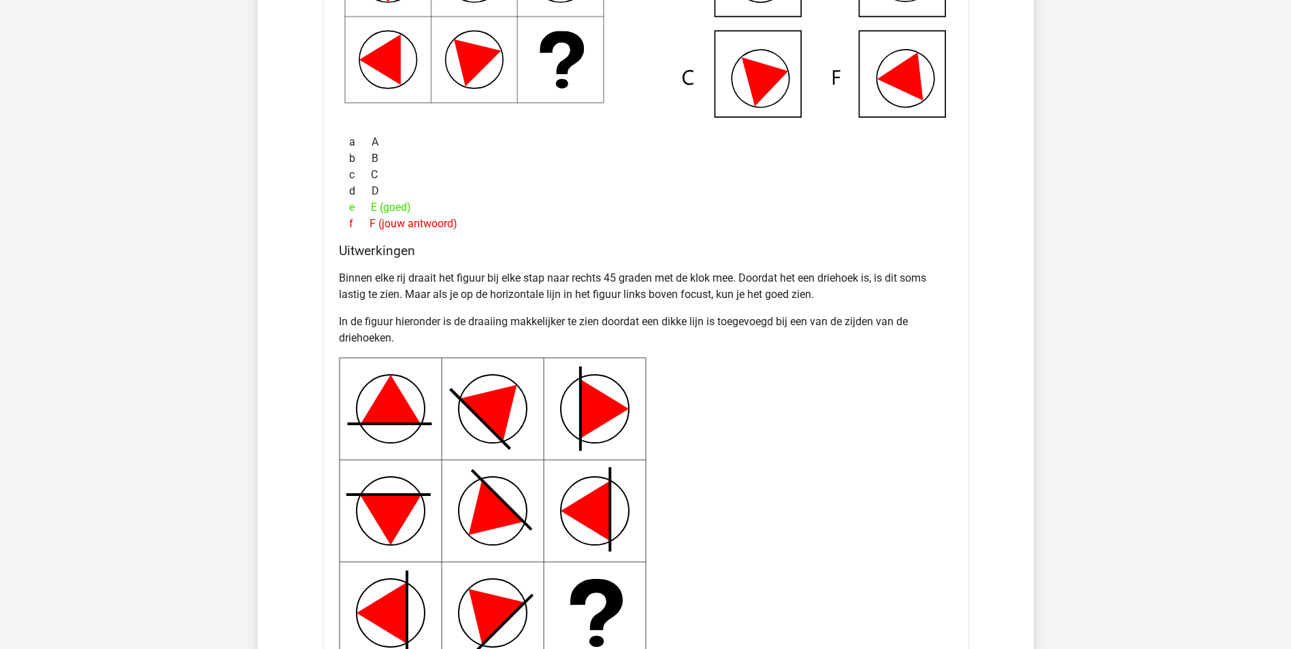
scroll to position [1293, 0]
